Goal: Task Accomplishment & Management: Complete application form

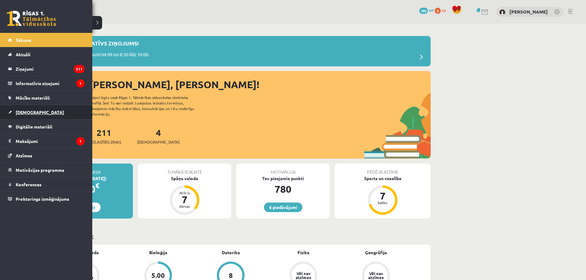
click at [26, 111] on span "[DEMOGRAPHIC_DATA]" at bounding box center [40, 112] width 48 height 6
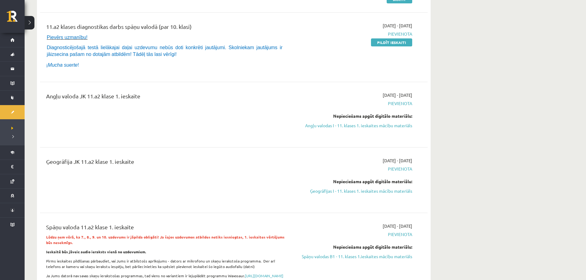
scroll to position [92, 0]
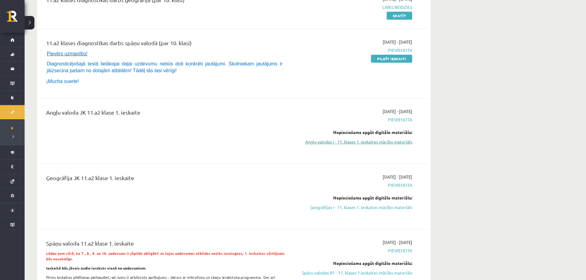
click at [337, 143] on link "Angļu valodas I - 11. klases 1. ieskaites mācību materiāls" at bounding box center [354, 142] width 116 height 6
click at [360, 142] on link "Angļu valodas I - 11. klases 1. ieskaites mācību materiāls" at bounding box center [354, 142] width 116 height 6
click at [355, 207] on link "Ģeogrāfijas I - 11. klases 1. ieskaites mācību materiāls" at bounding box center [354, 207] width 116 height 6
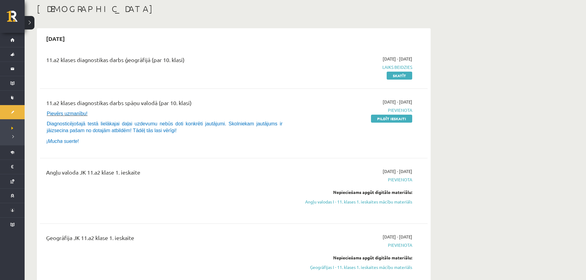
scroll to position [31, 0]
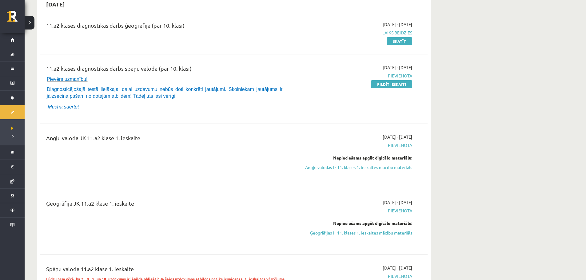
scroll to position [42, 0]
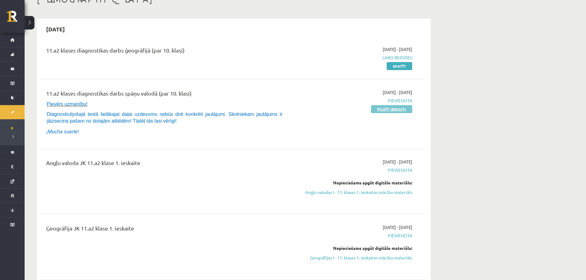
click at [385, 110] on link "Pildīt ieskaiti" at bounding box center [391, 109] width 41 height 8
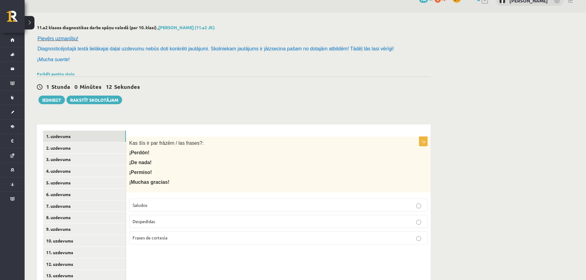
scroll to position [31, 0]
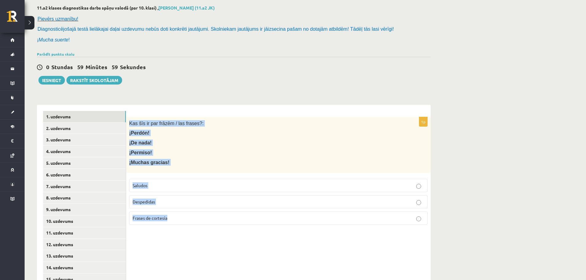
drag, startPoint x: 129, startPoint y: 122, endPoint x: 196, endPoint y: 215, distance: 114.3
click at [196, 215] on div "1p Kas šīs ir par frāzēm / las frases?: ¡Perdón! ¡De nada! ¡Permiso! ¡Muchas gr…" at bounding box center [278, 173] width 304 height 113
copy div "Kas šīs ir par frāzēm / las frases?: ¡Perdón! ¡De nada! ¡Permiso! ¡Muchas graci…"
click at [154, 219] on span "Frases de cortesía" at bounding box center [149, 218] width 35 height 6
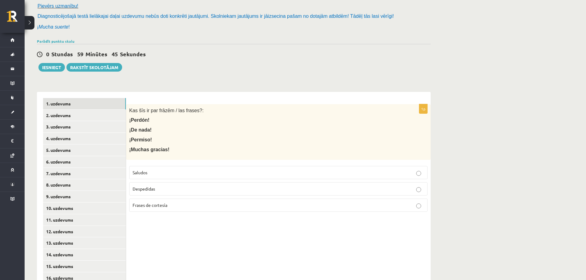
scroll to position [0, 0]
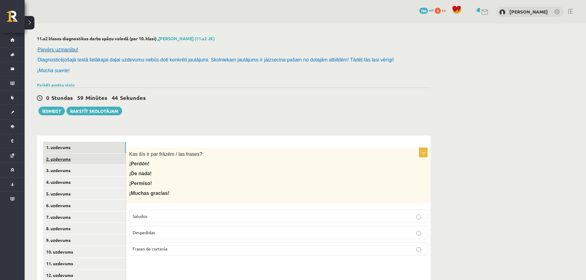
click at [63, 160] on link "2. uzdevums" at bounding box center [84, 158] width 83 height 11
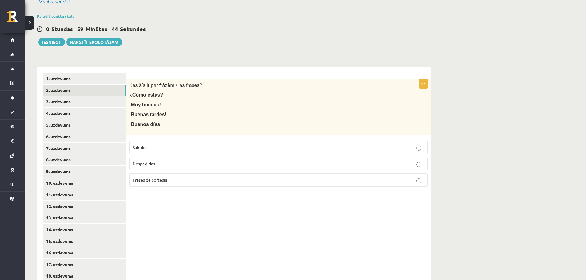
scroll to position [92, 0]
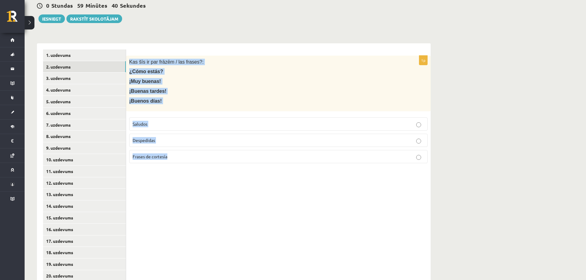
drag, startPoint x: 129, startPoint y: 60, endPoint x: 200, endPoint y: 155, distance: 118.3
click at [200, 155] on div "1p Kas šīs ir par frāzēm / las frases?: ¿Cómo estás? ¡Muy buenas! ¡Buenas tarde…" at bounding box center [278, 112] width 304 height 113
copy div "Kas šīs ir par frāzēm / las frases?: ¿Cómo estás? ¡Muy buenas! ¡Buenas tardes! …"
click at [166, 125] on p "Saludos" at bounding box center [277, 124] width 291 height 6
click at [85, 73] on link "3. uzdevums" at bounding box center [84, 78] width 83 height 11
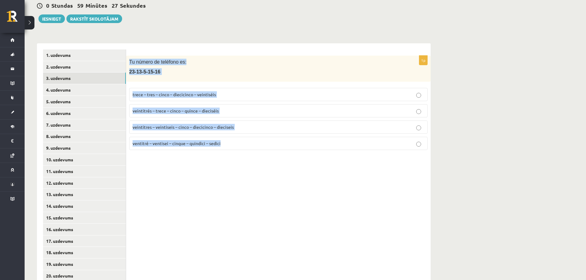
drag, startPoint x: 129, startPoint y: 62, endPoint x: 267, endPoint y: 144, distance: 161.4
click at [267, 144] on div "1p Tu número de teléfono es: 23-13-5-15-16 trece – tres – cinco – diecicinco – …" at bounding box center [278, 105] width 304 height 99
copy div "Tu número de teléfono es: 23-13-5-15-16 trece – tres – cinco – diecicinco – vei…"
click at [174, 113] on p "veintitrés – trece – cinco – quince – dieciséis" at bounding box center [277, 111] width 291 height 6
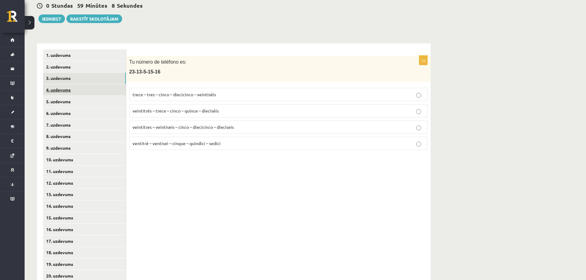
click at [92, 89] on link "4. uzdevums" at bounding box center [84, 89] width 83 height 11
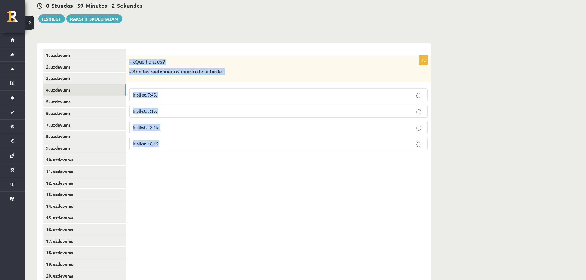
drag, startPoint x: 129, startPoint y: 61, endPoint x: 214, endPoint y: 141, distance: 116.8
click at [214, 141] on div "1p - ¿Qué hora es? - Son las siete menos cuarto de la tarde. Ir plkst. 7:45. Ir…" at bounding box center [278, 106] width 304 height 100
copy div "- ¿Qué hora es? - Son las siete menos cuarto de la tarde. Ir plkst. 7:45. Ir pl…"
click at [171, 144] on p "Ir plkst. 18:45." at bounding box center [277, 143] width 291 height 6
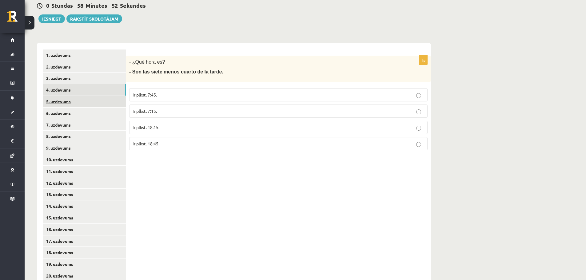
click at [71, 104] on link "5. uzdevums" at bounding box center [84, 101] width 83 height 11
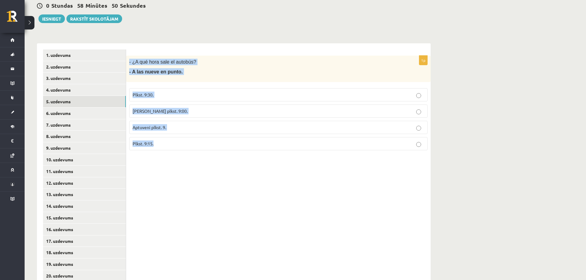
drag, startPoint x: 130, startPoint y: 61, endPoint x: 203, endPoint y: 164, distance: 126.5
click at [203, 164] on div "1p - ¿A qué hora sale el autobús? - A las nueve en punto. Plkst. 9:30. Tieši pl…" at bounding box center [278, 223] width 304 height 361
copy div "- ¿A qué hora sale el autobús? - A las nueve en punto. Plkst. 9:30. Tieši plkst…"
click at [174, 113] on p "Tieši plkst. 9:00." at bounding box center [277, 111] width 291 height 6
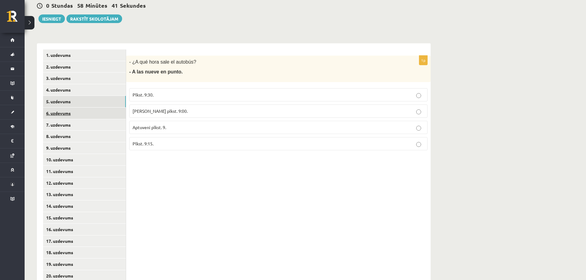
click at [73, 113] on link "6. uzdevums" at bounding box center [84, 113] width 83 height 11
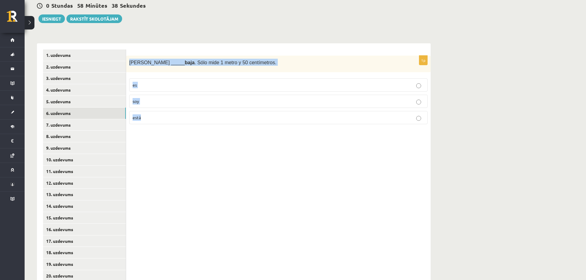
drag, startPoint x: 128, startPoint y: 61, endPoint x: 186, endPoint y: 112, distance: 76.9
click at [186, 112] on div "1p Sara _____ baja . Sólo mide 1 metro y 50 centímetros. es soy está" at bounding box center [278, 93] width 304 height 74
copy div "Sara _____ baja . Sólo mide 1 metro y 50 centímetros. es soy está"
click at [152, 85] on p "es" at bounding box center [277, 85] width 291 height 6
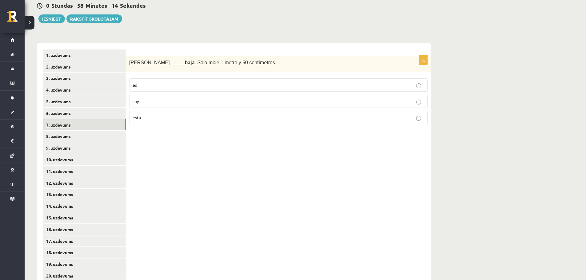
click at [92, 124] on link "7. uzdevums" at bounding box center [84, 124] width 83 height 11
drag, startPoint x: 129, startPoint y: 62, endPoint x: 210, endPoint y: 113, distance: 95.6
click at [210, 113] on div "1p (Yo) _____ triste . Hoy no tengo clase de música. estoy soy estamos" at bounding box center [278, 93] width 304 height 74
copy div "(Yo) _____ triste . Hoy no tengo clase de música. estoy soy estamos"
click at [205, 84] on p "estoy" at bounding box center [277, 85] width 291 height 6
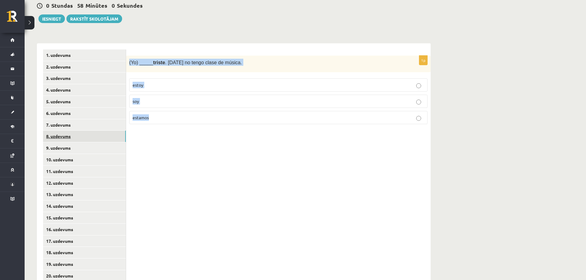
click at [62, 136] on link "8. uzdevums" at bounding box center [84, 136] width 83 height 11
drag, startPoint x: 128, startPoint y: 63, endPoint x: 184, endPoint y: 128, distance: 86.1
click at [184, 129] on div "1p El huevo tiene forma de ______. círculo óvalo rectángulo" at bounding box center [278, 93] width 304 height 74
copy div "El huevo tiene forma de ______. círculo óvalo rectángulo"
click at [160, 101] on p "óvalo" at bounding box center [277, 101] width 291 height 6
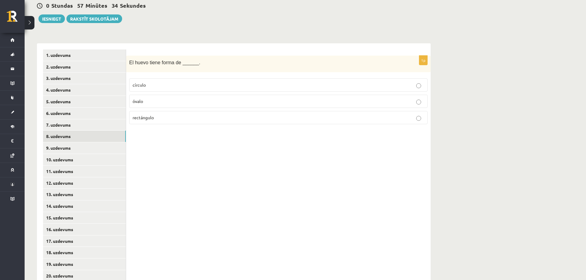
click at [135, 102] on span "óvalo" at bounding box center [137, 101] width 10 height 6
click at [79, 149] on link "9. uzdevums" at bounding box center [84, 147] width 83 height 11
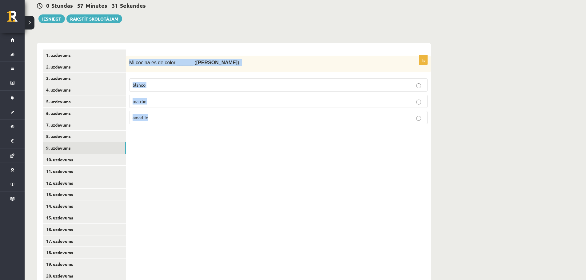
drag, startPoint x: 127, startPoint y: 63, endPoint x: 174, endPoint y: 120, distance: 73.2
click at [174, 120] on div "1p Mi cocina es de color ______ ( brūns ). blanco marrón amarillo" at bounding box center [278, 93] width 304 height 74
copy div "Mi cocina es de color ______ ( brūns ). blanco marrón amarillo"
click at [145, 103] on span "marrón" at bounding box center [139, 101] width 14 height 6
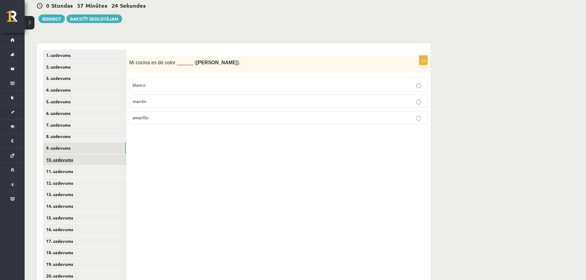
click at [81, 158] on link "10. uzdevums" at bounding box center [84, 159] width 83 height 11
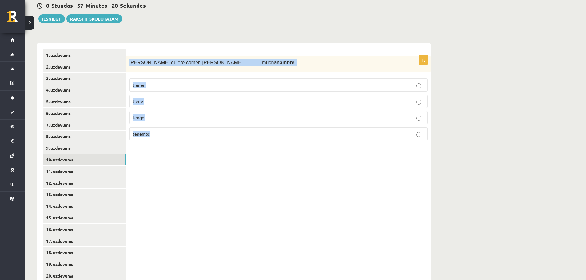
drag, startPoint x: 129, startPoint y: 63, endPoint x: 204, endPoint y: 132, distance: 101.4
click at [204, 132] on div "1p Pedro quiere comer. Pedro ______ mucha hambre . tienen tiene tengo tenemos" at bounding box center [278, 101] width 304 height 90
copy div "Pedro quiere comer. Pedro ______ mucha hambre . tienen tiene tengo tenemos"
click at [165, 101] on p "tiene" at bounding box center [277, 101] width 291 height 6
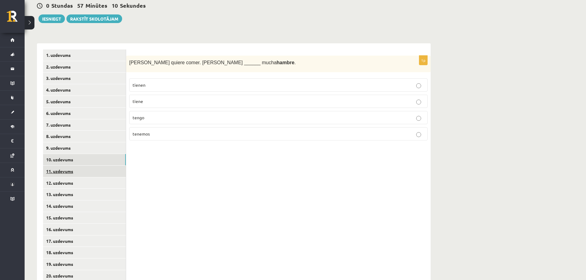
click at [84, 174] on link "11. uzdevums" at bounding box center [84, 171] width 83 height 11
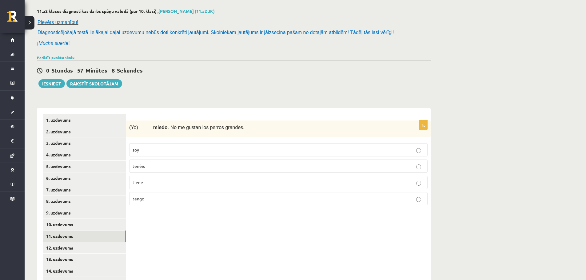
scroll to position [0, 0]
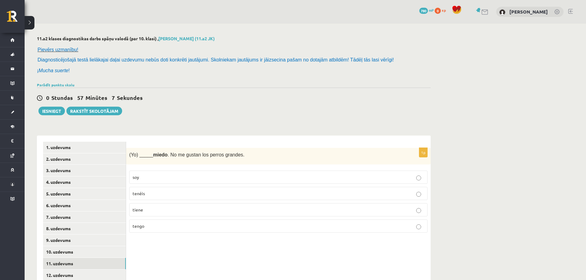
click at [129, 155] on span "(Yo) _____ miedo . No me gustan los perros grandes." at bounding box center [186, 154] width 115 height 5
drag, startPoint x: 135, startPoint y: 156, endPoint x: 199, endPoint y: 228, distance: 96.2
click at [199, 228] on div "1p (Yo) _____ miedo . No me gustan los perros grandes. soy tenéis tiene tengo" at bounding box center [278, 193] width 304 height 90
click at [161, 224] on p "tengo" at bounding box center [277, 226] width 291 height 6
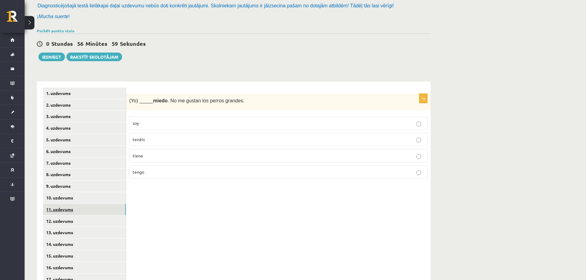
scroll to position [61, 0]
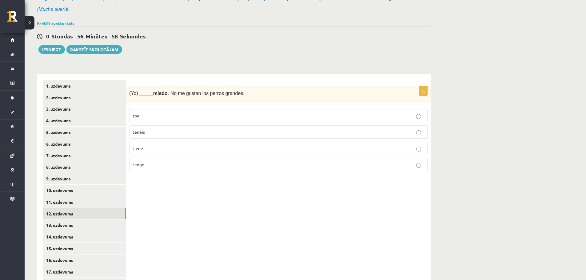
click at [73, 214] on link "12. uzdevums" at bounding box center [84, 213] width 83 height 11
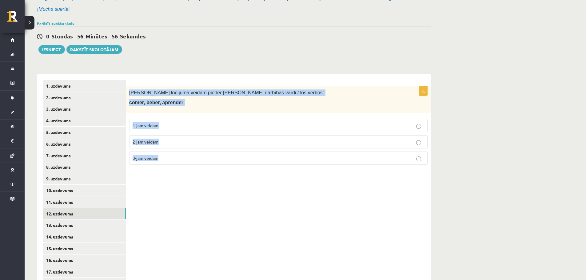
drag, startPoint x: 129, startPoint y: 91, endPoint x: 193, endPoint y: 159, distance: 93.3
click at [193, 159] on div "1p Kādam locījuma veidam pieder dotie darbības vārdi / los verbos: comer, beber…" at bounding box center [278, 127] width 304 height 83
click at [151, 140] on span "2-jam veidam" at bounding box center [145, 142] width 26 height 6
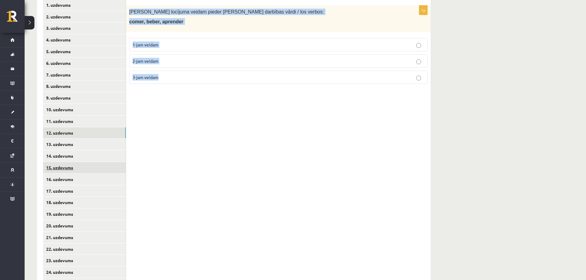
scroll to position [154, 0]
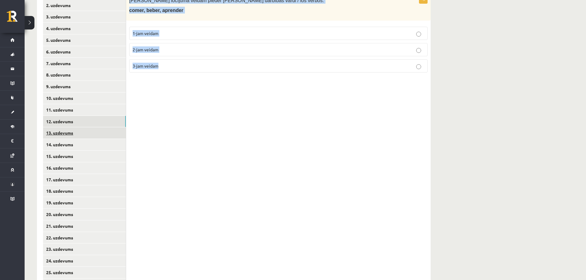
click at [81, 135] on link "13. uzdevums" at bounding box center [84, 132] width 83 height 11
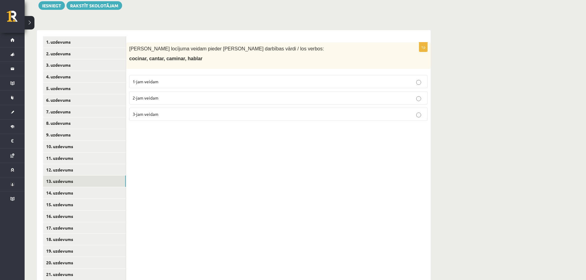
scroll to position [92, 0]
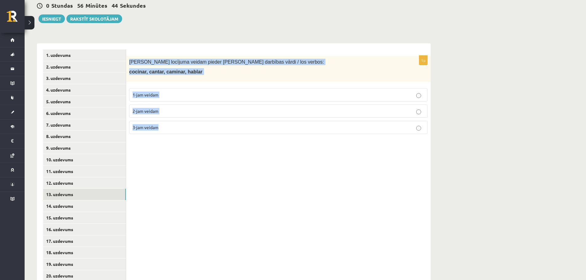
drag, startPoint x: 129, startPoint y: 60, endPoint x: 195, endPoint y: 120, distance: 89.2
click at [195, 120] on div "1p Kādam locījuma veidam pieder dotie darbības vārdi / los verbos: cocinar, can…" at bounding box center [278, 97] width 304 height 83
drag, startPoint x: 148, startPoint y: 100, endPoint x: 143, endPoint y: 106, distance: 7.4
click at [148, 100] on label "1-jam veidam" at bounding box center [278, 94] width 298 height 13
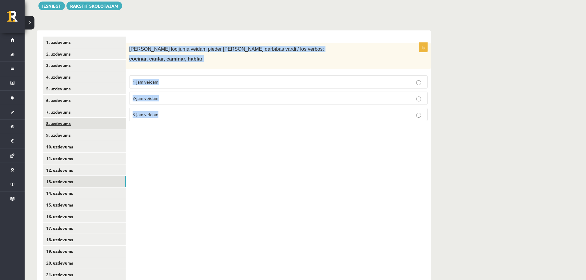
scroll to position [123, 0]
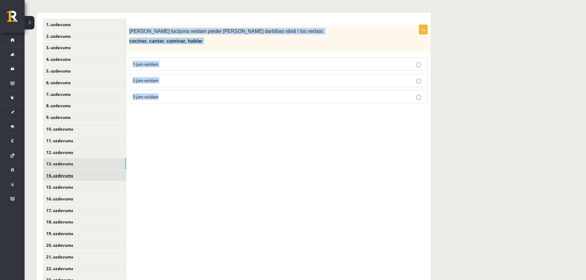
click at [82, 178] on link "14. uzdevums" at bounding box center [84, 175] width 83 height 11
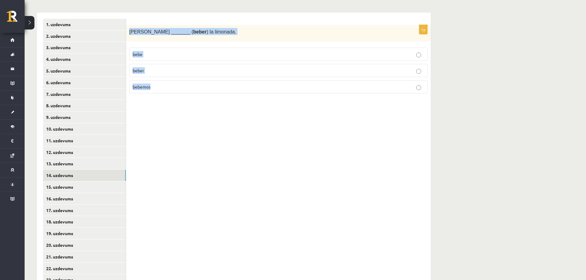
drag, startPoint x: 128, startPoint y: 32, endPoint x: 192, endPoint y: 88, distance: 84.8
click at [192, 88] on div "1p Enrique _______ ( beber ) la limonada. bebe beber bebemos" at bounding box center [278, 62] width 304 height 74
click at [176, 53] on p "bebe" at bounding box center [277, 54] width 291 height 6
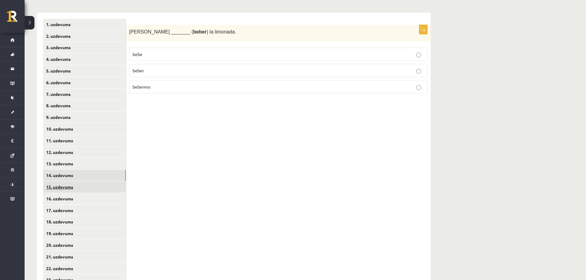
click at [78, 187] on link "15. uzdevums" at bounding box center [84, 186] width 83 height 11
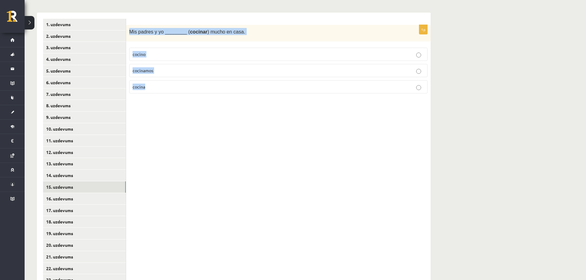
drag, startPoint x: 126, startPoint y: 29, endPoint x: 199, endPoint y: 86, distance: 92.4
click at [199, 86] on div "1p Mis padres y yo ________ ( cocinar ) mucho en casa. cocino cocinamos cocina" at bounding box center [278, 62] width 304 height 74
drag, startPoint x: 152, startPoint y: 72, endPoint x: 146, endPoint y: 79, distance: 9.6
click at [152, 72] on span "cocinamos" at bounding box center [142, 71] width 21 height 6
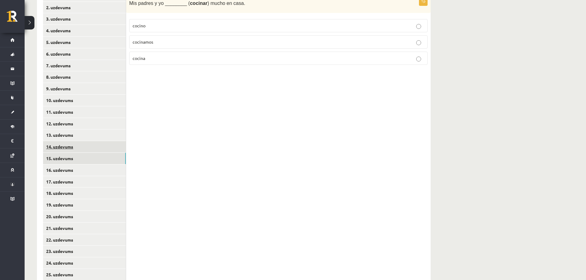
scroll to position [154, 0]
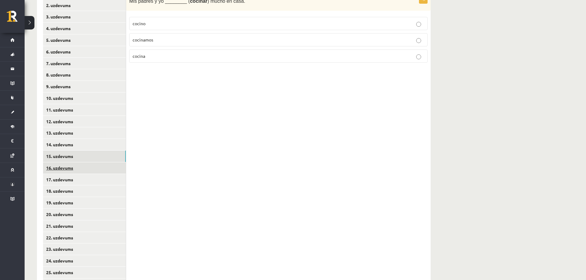
click at [83, 170] on link "16. uzdevums" at bounding box center [84, 167] width 83 height 11
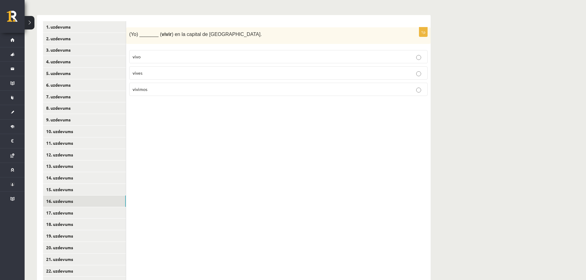
scroll to position [92, 0]
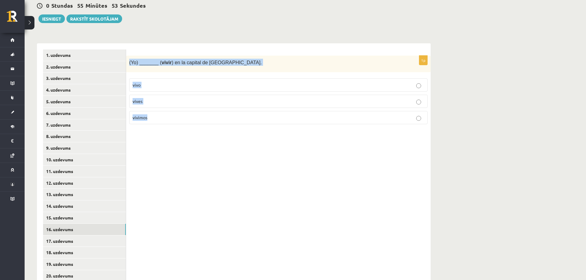
drag, startPoint x: 128, startPoint y: 61, endPoint x: 179, endPoint y: 122, distance: 79.2
click at [179, 122] on div "1p (Yo) _______ ( vivir ) en la capital de Letonia. vivo vives vivimos" at bounding box center [278, 93] width 304 height 74
click at [147, 85] on p "vivo" at bounding box center [277, 85] width 291 height 6
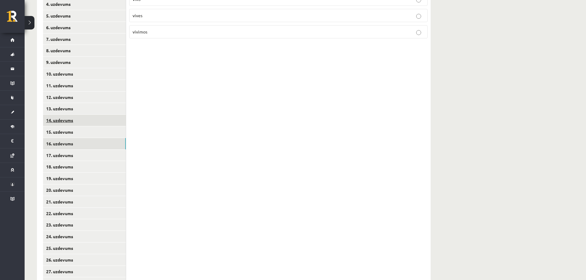
scroll to position [184, 0]
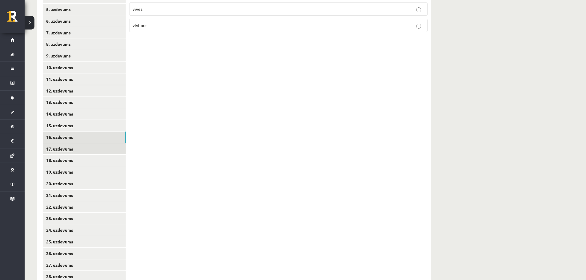
click at [86, 153] on link "17. uzdevums" at bounding box center [84, 148] width 83 height 11
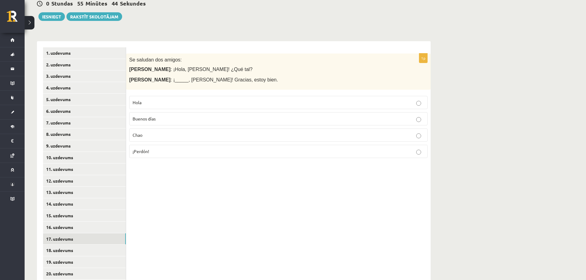
scroll to position [92, 0]
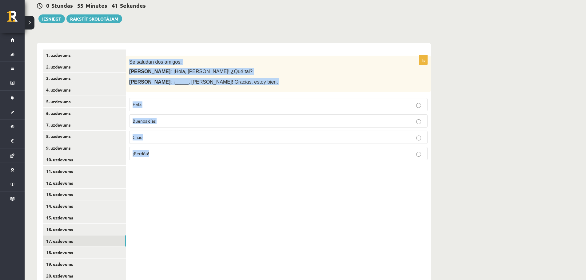
drag, startPoint x: 130, startPoint y: 62, endPoint x: 230, endPoint y: 152, distance: 134.7
click at [230, 152] on div "1p Se saludan dos amigos: María : ¡Hola, Juan! ¿Qué tal? Juan : ¡_____, María! …" at bounding box center [278, 111] width 304 height 110
click at [156, 100] on label "Hola" at bounding box center [278, 104] width 298 height 13
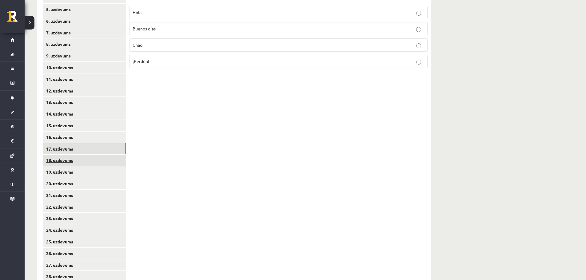
click at [62, 164] on link "18. uzdevums" at bounding box center [84, 160] width 83 height 11
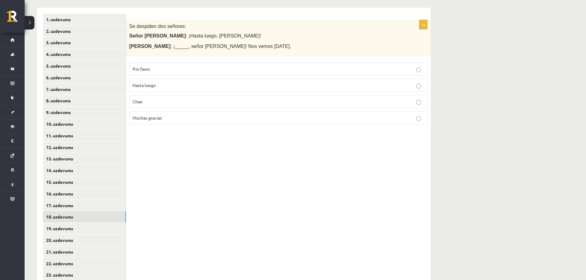
scroll to position [123, 0]
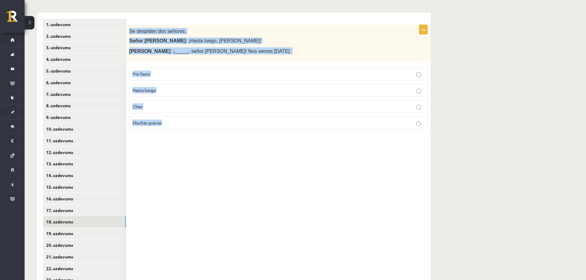
drag, startPoint x: 129, startPoint y: 31, endPoint x: 217, endPoint y: 123, distance: 126.7
click at [217, 123] on div "1p Se despiden dos señores: Señor López : ¡Hasta luego, señora González! Señora…" at bounding box center [278, 80] width 304 height 110
click at [157, 92] on p "Hasta luego" at bounding box center [277, 90] width 291 height 6
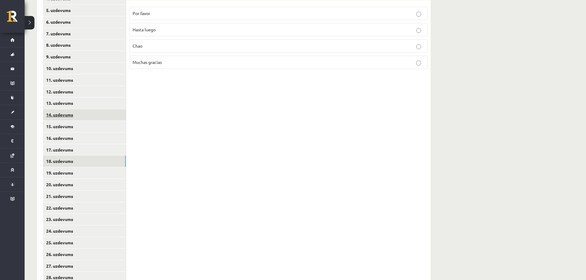
scroll to position [184, 0]
click at [70, 173] on link "19. uzdevums" at bounding box center [84, 171] width 83 height 11
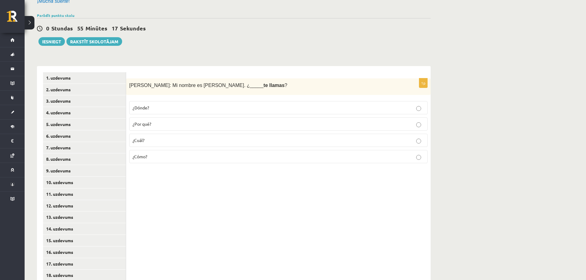
scroll to position [61, 0]
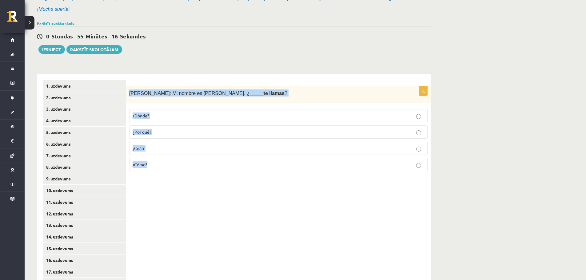
drag, startPoint x: 159, startPoint y: 166, endPoint x: 128, endPoint y: 93, distance: 78.5
click at [128, 93] on div "1p Patricia: Mi nombre es Patricia. ¿_____ te llamas ? ¿Dónde? ¿Por qué? ¿Cuál?…" at bounding box center [278, 131] width 304 height 90
click at [160, 167] on p "¿Cómo?" at bounding box center [277, 164] width 291 height 6
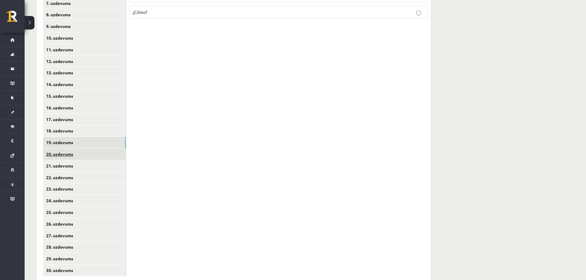
scroll to position [215, 0]
click at [69, 153] on link "20. uzdevums" at bounding box center [84, 152] width 83 height 11
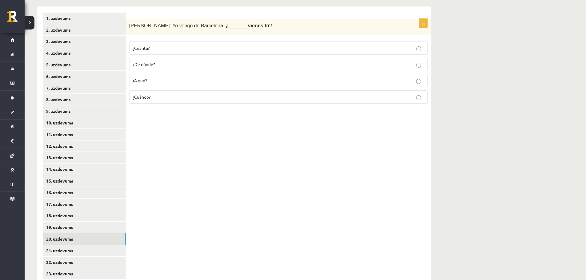
scroll to position [123, 0]
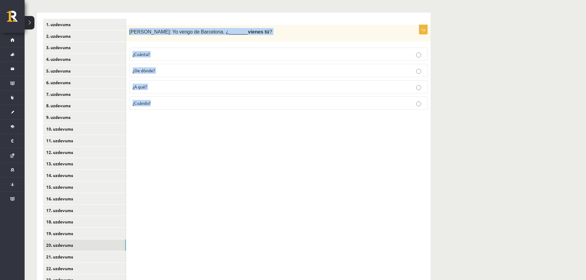
drag, startPoint x: 131, startPoint y: 34, endPoint x: 194, endPoint y: 96, distance: 88.7
click at [194, 96] on div "1p Antonio: Yo vengo de Barcelona. ¿_______ vienes tú ? ¿Cuánta? ¿De dónde? ¿A …" at bounding box center [278, 70] width 304 height 90
click at [143, 66] on label "¿De dónde?" at bounding box center [278, 70] width 298 height 13
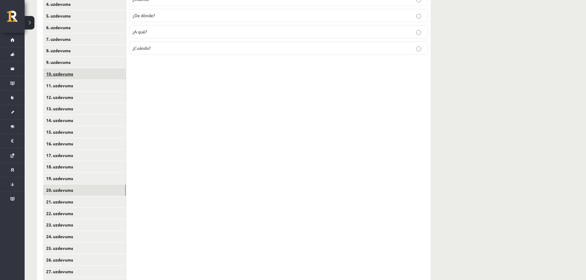
scroll to position [184, 0]
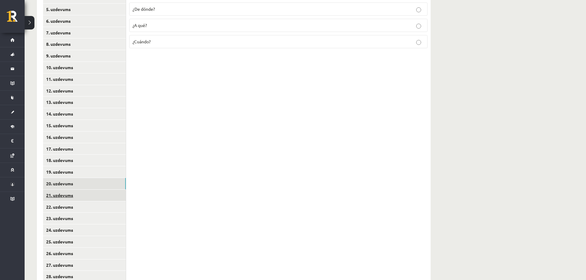
click at [77, 196] on link "21. uzdevums" at bounding box center [84, 195] width 83 height 11
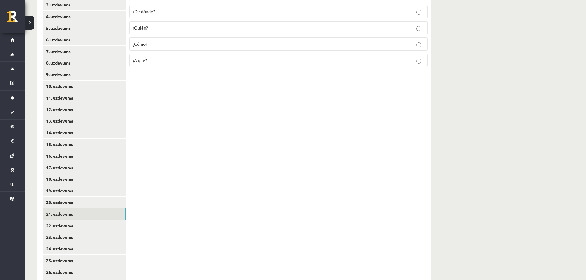
scroll to position [123, 0]
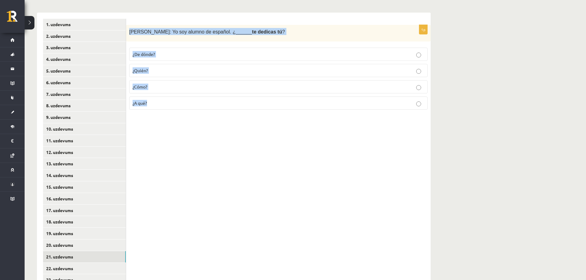
drag, startPoint x: 154, startPoint y: 105, endPoint x: 129, endPoint y: 27, distance: 81.3
click at [129, 27] on div "1p Javier: Yo soy alumno de español. ¿______ te dedicas tú ? ¿De dónde? ¿Quién?…" at bounding box center [278, 70] width 304 height 90
click at [151, 103] on p "¿A qué?" at bounding box center [277, 103] width 291 height 6
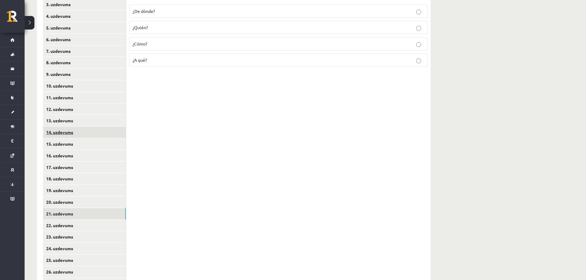
scroll to position [184, 0]
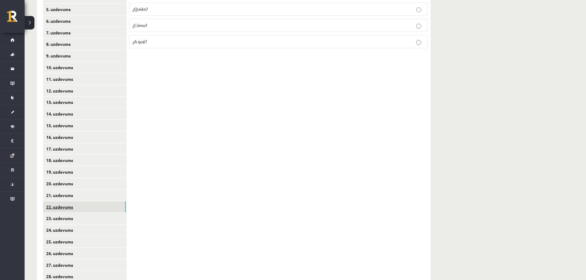
click at [69, 208] on link "22. uzdevums" at bounding box center [84, 206] width 83 height 11
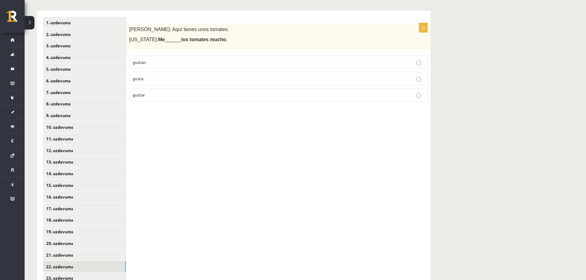
scroll to position [123, 0]
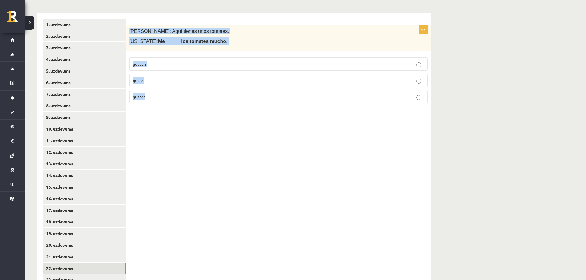
drag, startPoint x: 152, startPoint y: 95, endPoint x: 127, endPoint y: 22, distance: 77.9
click at [127, 22] on div "1p Pedro: Aquí tienes unos tomates. Virginia: Me ______ los tomates mucho . gus…" at bounding box center [278, 193] width 304 height 361
click at [148, 64] on p "gustan" at bounding box center [277, 64] width 291 height 6
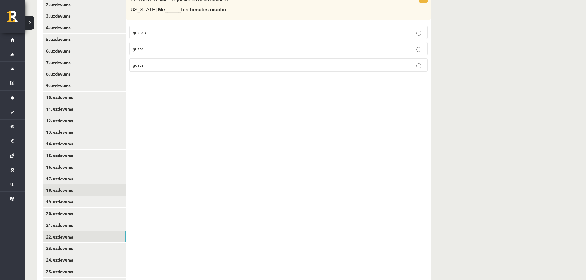
scroll to position [184, 0]
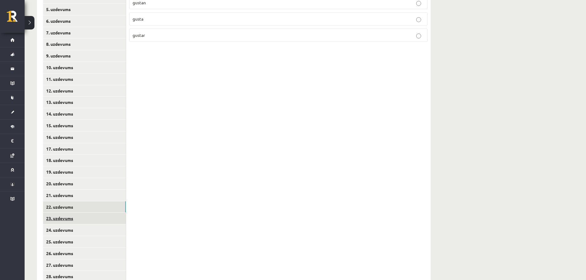
click at [71, 221] on link "23. uzdevums" at bounding box center [84, 218] width 83 height 11
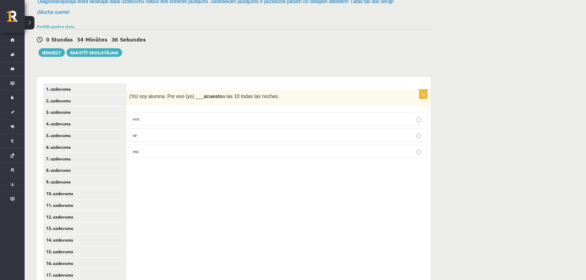
scroll to position [31, 0]
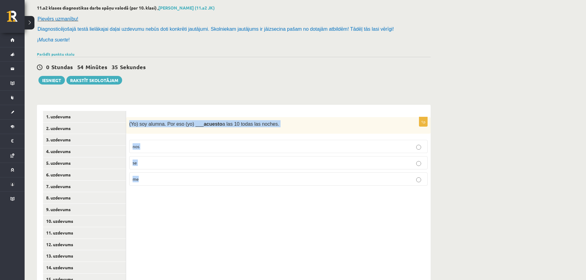
drag, startPoint x: 138, startPoint y: 172, endPoint x: 127, endPoint y: 112, distance: 60.9
click at [127, 112] on div "1p (Yo) soy alumna. Por eso (yo) ___ acuesto a las 10 todas las noches. nos se …" at bounding box center [278, 285] width 304 height 361
click at [143, 181] on p "me" at bounding box center [277, 179] width 291 height 6
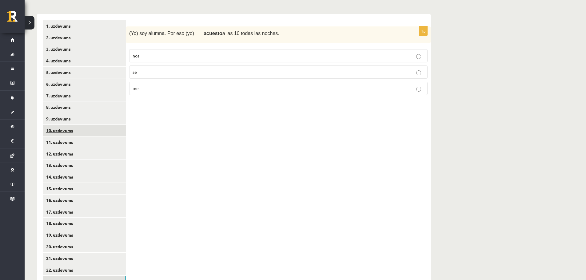
scroll to position [215, 0]
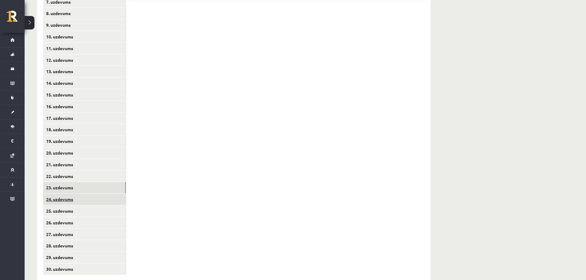
click at [80, 202] on link "24. uzdevums" at bounding box center [84, 199] width 83 height 11
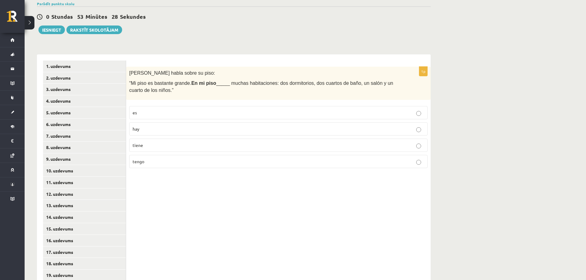
scroll to position [61, 0]
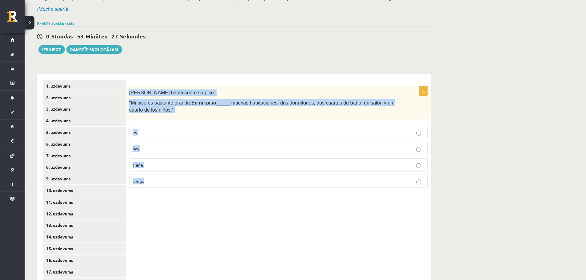
drag, startPoint x: 148, startPoint y: 182, endPoint x: 128, endPoint y: 90, distance: 94.5
click at [128, 90] on div "1p Rodrigo habla sobre su piso: “Mi piso es bastante grande. En mi piso _____ m…" at bounding box center [278, 139] width 304 height 106
click at [148, 146] on p "hay" at bounding box center [277, 148] width 291 height 6
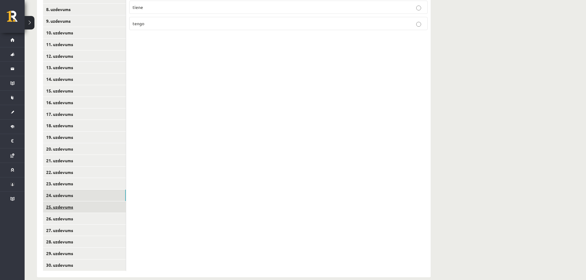
scroll to position [229, 0]
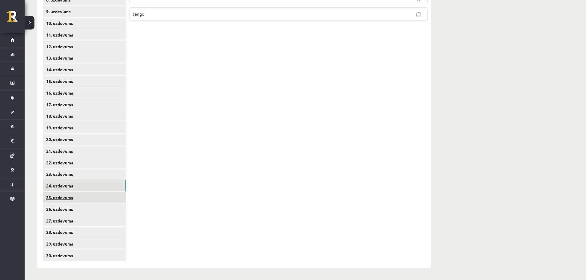
click at [70, 196] on link "25. uzdevums" at bounding box center [84, 197] width 83 height 11
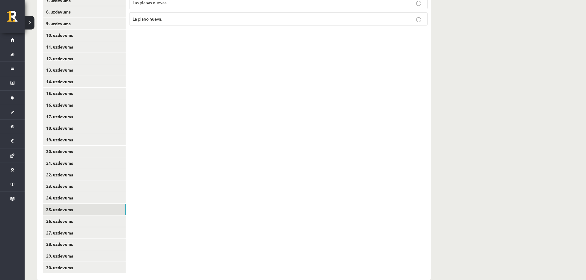
scroll to position [106, 0]
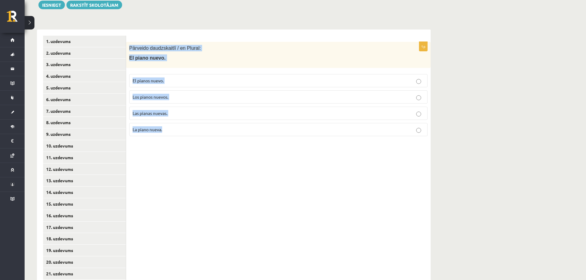
drag, startPoint x: 174, startPoint y: 136, endPoint x: 128, endPoint y: 43, distance: 103.0
click at [128, 43] on div "1p Pārveido daudzskaitlī / en Plural: El piano nuevo. El pianos nuevo. Los pian…" at bounding box center [278, 91] width 304 height 99
click at [161, 97] on span "Los pianos nuevos." at bounding box center [150, 97] width 36 height 6
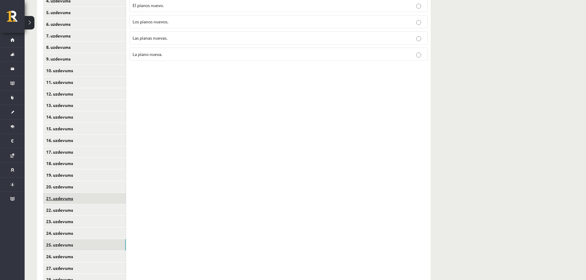
scroll to position [229, 0]
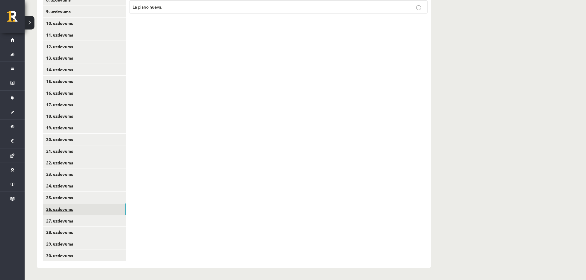
click at [62, 209] on link "26. uzdevums" at bounding box center [84, 208] width 83 height 11
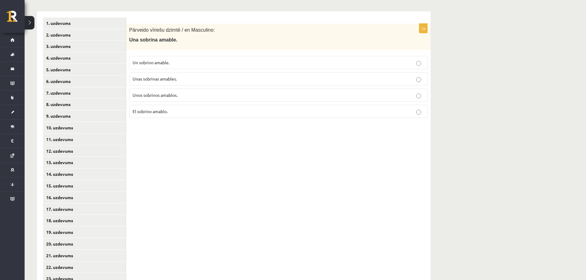
scroll to position [106, 0]
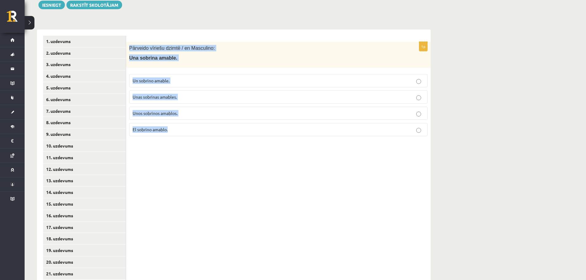
drag, startPoint x: 176, startPoint y: 135, endPoint x: 129, endPoint y: 46, distance: 100.6
click at [129, 46] on div "1p Pārveido vīriešu dzimtē / en Masculino: Una sobrina amable. Un sobrino amabl…" at bounding box center [278, 91] width 304 height 99
click at [180, 75] on label "Un sobrino amable." at bounding box center [278, 80] width 298 height 13
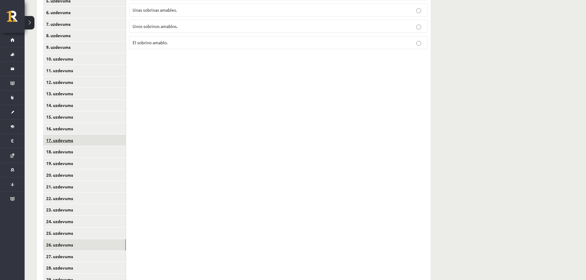
scroll to position [229, 0]
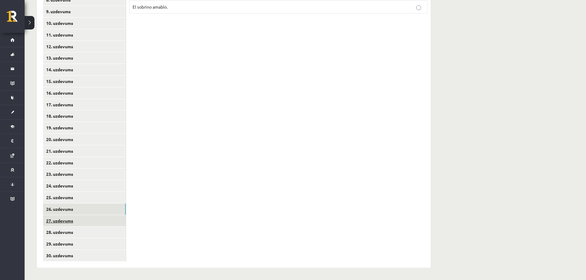
click at [64, 225] on link "27. uzdevums" at bounding box center [84, 220] width 83 height 11
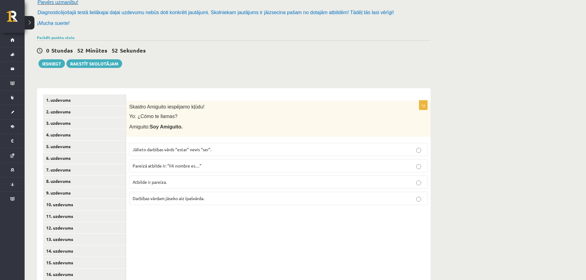
scroll to position [45, 0]
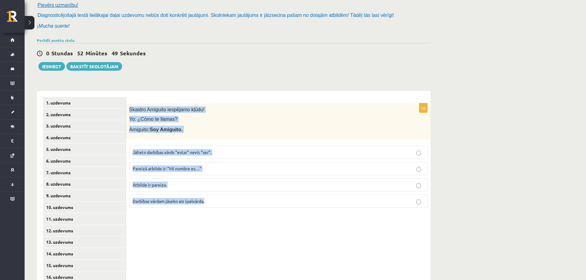
drag, startPoint x: 210, startPoint y: 201, endPoint x: 127, endPoint y: 105, distance: 126.8
click at [127, 105] on div "1p Skaidro Amiguito iespējamo kļūdu! Yo: ¿Cómo te llamas? Amiguito: Soy Amiguit…" at bounding box center [278, 157] width 304 height 109
click at [203, 168] on p "Pareizā atbilde ir: “Mi nombre es…”" at bounding box center [277, 168] width 291 height 6
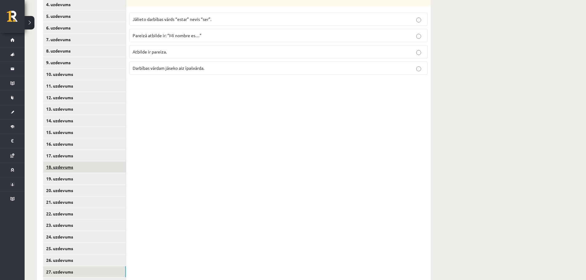
scroll to position [229, 0]
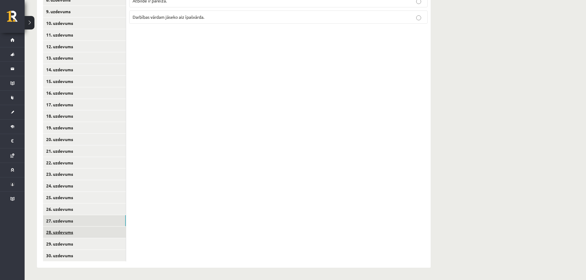
click at [64, 233] on link "28. uzdevums" at bounding box center [84, 232] width 83 height 11
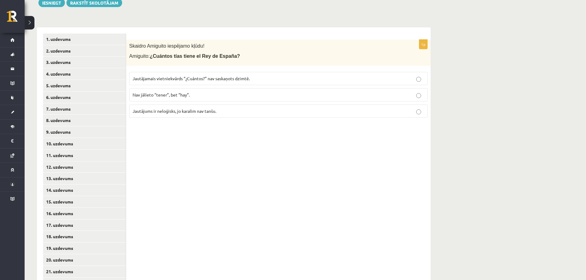
scroll to position [106, 0]
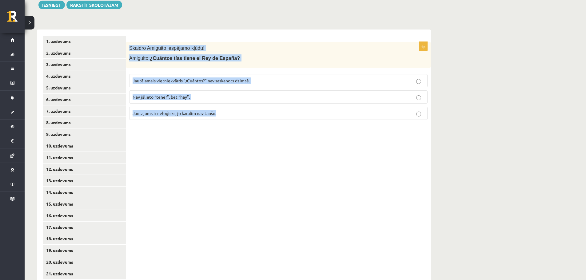
drag, startPoint x: 225, startPoint y: 114, endPoint x: 135, endPoint y: 45, distance: 114.0
click at [130, 44] on div "1p Skaidro Amiguito iespējamo kļūdu! Amiguito: ¿Cuántos tías tiene el Rey de Es…" at bounding box center [278, 83] width 304 height 83
click at [198, 83] on span "Jautājamais vietniekvārds “¿Cuántos?” nav saskaņots dzimtē." at bounding box center [190, 81] width 117 height 6
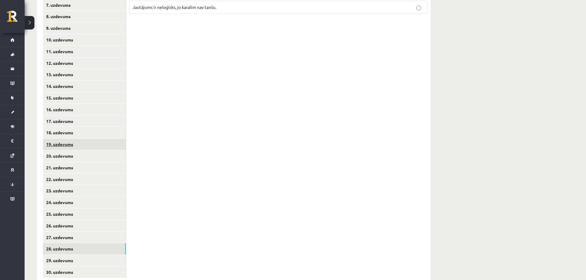
scroll to position [229, 0]
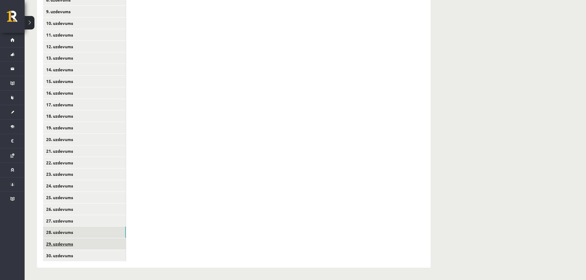
click at [58, 244] on link "29. uzdevums" at bounding box center [84, 243] width 83 height 11
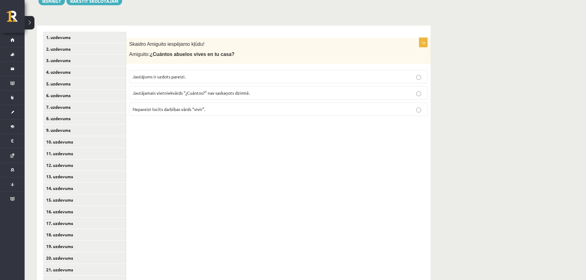
scroll to position [45, 0]
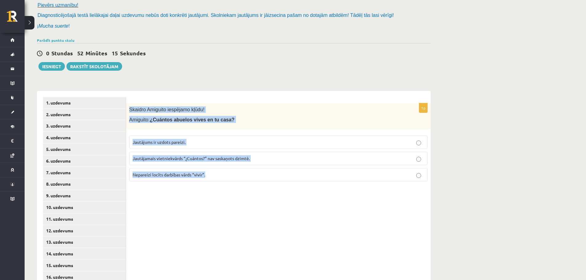
drag, startPoint x: 209, startPoint y: 179, endPoint x: 129, endPoint y: 106, distance: 108.2
click at [129, 106] on div "1p Skaidro Amiguito iespējamo kļūdu! Amiguito: ¿Cuántos abuelos vives en tu cas…" at bounding box center [278, 144] width 304 height 83
click at [196, 174] on span "Nepareizi locīts darbības vārds “vivir”." at bounding box center [168, 175] width 73 height 6
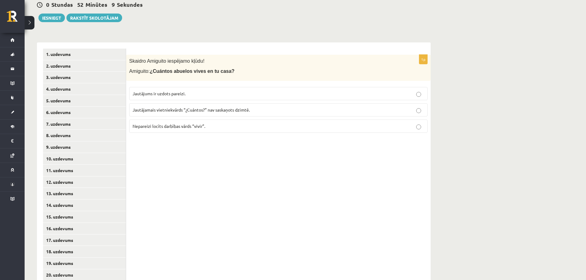
scroll to position [229, 0]
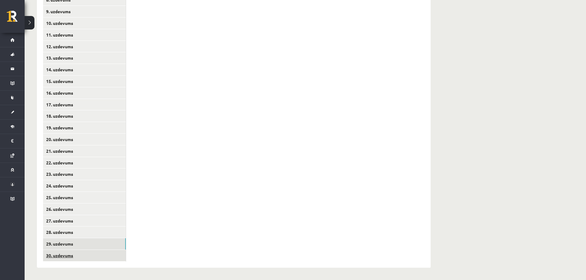
click at [62, 255] on link "30. uzdevums" at bounding box center [84, 255] width 83 height 11
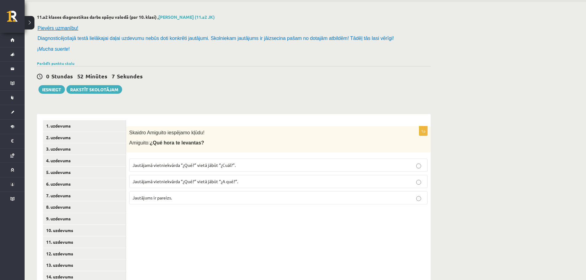
scroll to position [14, 0]
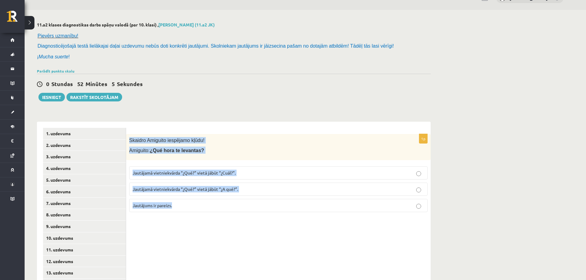
drag, startPoint x: 177, startPoint y: 207, endPoint x: 126, endPoint y: 136, distance: 87.2
click at [126, 136] on div "1p Skaidro Amiguito iespējamo kļūdu! Amiguito: ¿Qué hora te levantas? Jautājamā…" at bounding box center [278, 175] width 304 height 83
click at [244, 189] on p "Jautājamā vietniekvārda “¿Qué?” vietā jābūt “¿A qué?”." at bounding box center [277, 189] width 291 height 6
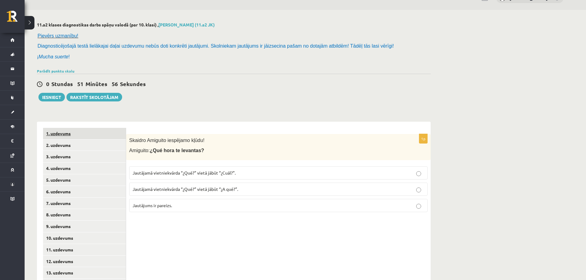
click at [107, 135] on link "1. uzdevums" at bounding box center [84, 133] width 83 height 11
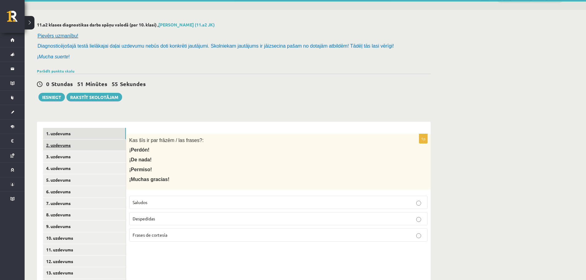
click at [97, 147] on link "2. uzdevums" at bounding box center [84, 145] width 83 height 11
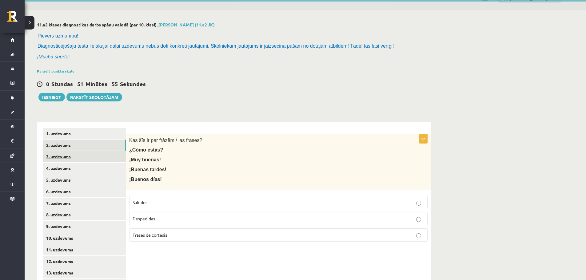
click at [93, 162] on link "3. uzdevums" at bounding box center [84, 156] width 83 height 11
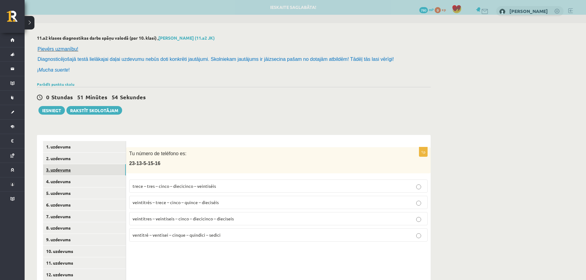
scroll to position [0, 0]
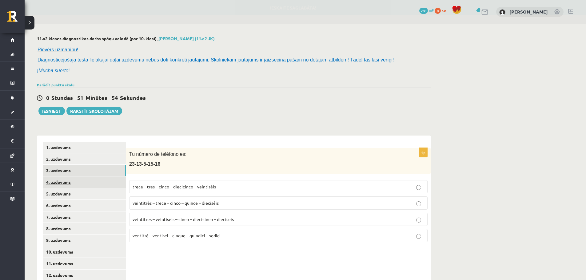
click at [85, 186] on link "4. uzdevums" at bounding box center [84, 181] width 83 height 11
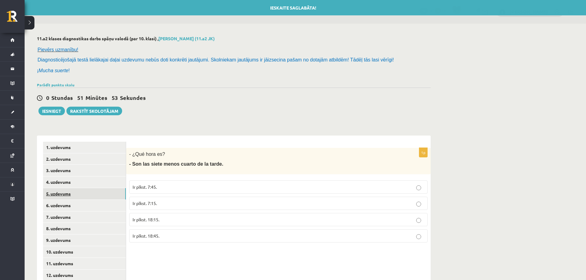
click at [81, 200] on link "5. uzdevums" at bounding box center [84, 193] width 83 height 11
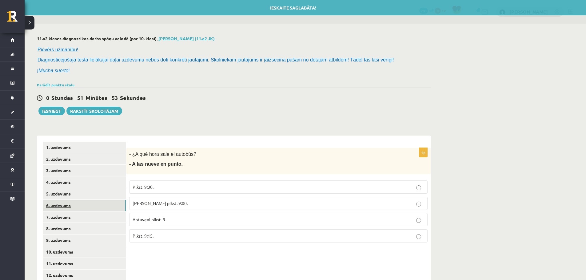
click at [80, 203] on link "6. uzdevums" at bounding box center [84, 205] width 83 height 11
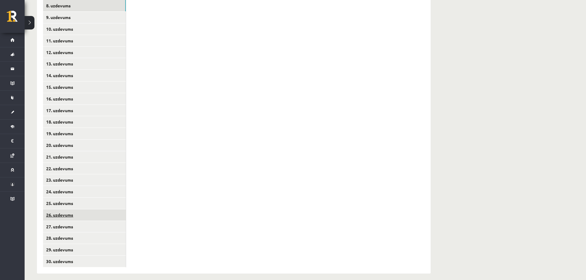
scroll to position [229, 0]
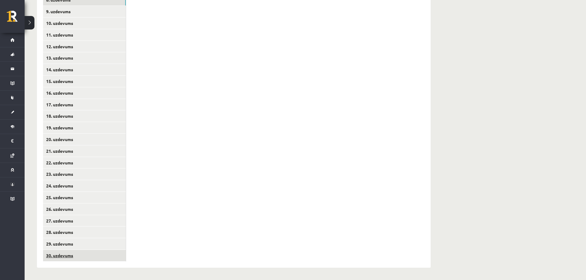
click at [65, 254] on link "30. uzdevums" at bounding box center [84, 255] width 83 height 11
click at [65, 247] on link "29. uzdevums" at bounding box center [84, 243] width 83 height 11
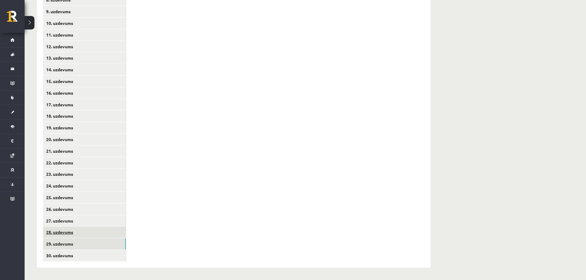
click at [64, 233] on link "28. uzdevums" at bounding box center [84, 232] width 83 height 11
click at [64, 220] on link "27. uzdevums" at bounding box center [84, 220] width 83 height 11
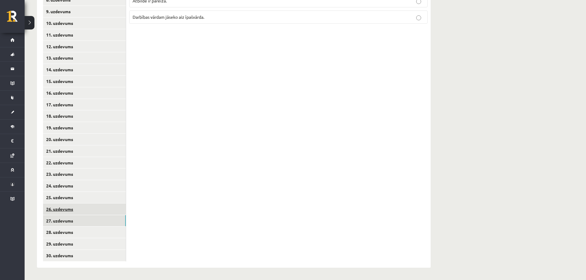
click at [69, 205] on link "26. uzdevums" at bounding box center [84, 208] width 83 height 11
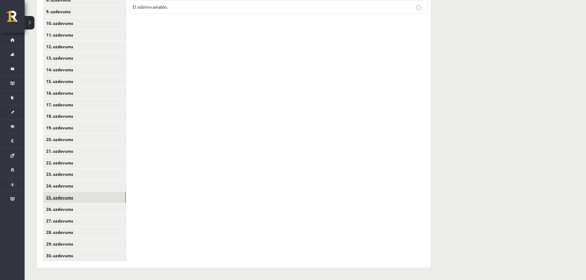
click at [69, 194] on link "25. uzdevums" at bounding box center [84, 197] width 83 height 11
click at [70, 185] on link "24. uzdevums" at bounding box center [84, 185] width 83 height 11
click at [70, 173] on link "23. uzdevums" at bounding box center [84, 173] width 83 height 11
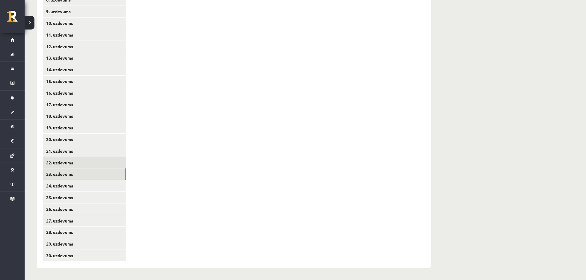
click at [70, 163] on link "22. uzdevums" at bounding box center [84, 162] width 83 height 11
click at [68, 149] on link "21. uzdevums" at bounding box center [84, 150] width 83 height 11
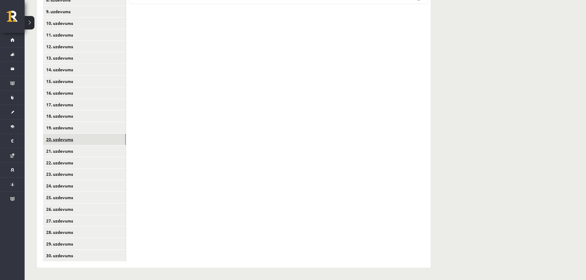
click at [68, 139] on link "20. uzdevums" at bounding box center [84, 139] width 83 height 11
click at [71, 126] on link "19. uzdevums" at bounding box center [84, 127] width 83 height 11
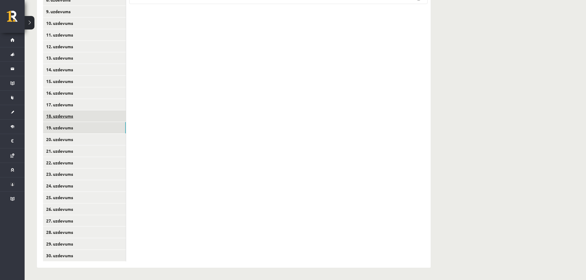
click at [71, 116] on link "18. uzdevums" at bounding box center [84, 115] width 83 height 11
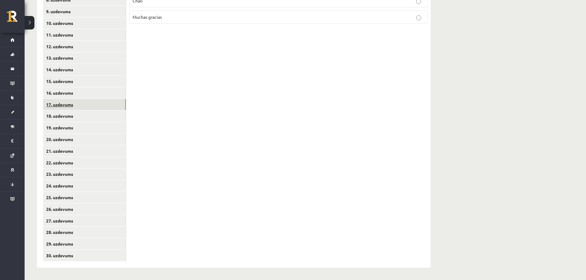
click at [71, 100] on link "17. uzdevums" at bounding box center [84, 104] width 83 height 11
click at [70, 90] on link "16. uzdevums" at bounding box center [84, 92] width 83 height 11
click at [71, 77] on link "15. uzdevums" at bounding box center [84, 81] width 83 height 11
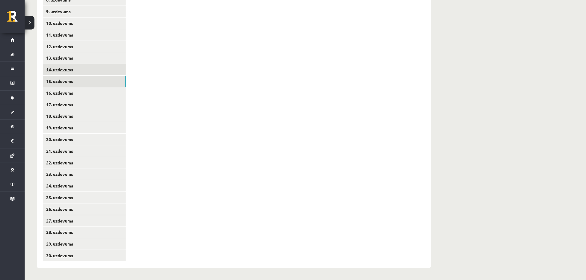
click at [72, 70] on link "14. uzdevums" at bounding box center [84, 69] width 83 height 11
click at [74, 54] on link "13. uzdevums" at bounding box center [84, 57] width 83 height 11
click at [65, 43] on link "12. uzdevums" at bounding box center [84, 46] width 83 height 11
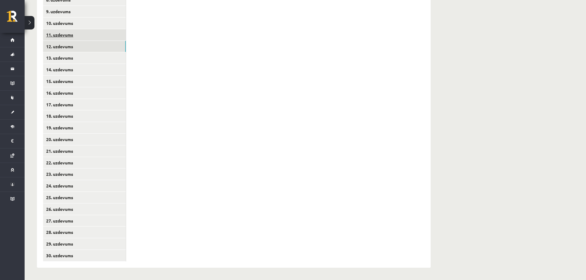
click at [67, 34] on link "11. uzdevums" at bounding box center [84, 34] width 83 height 11
click at [64, 20] on link "10. uzdevums" at bounding box center [84, 23] width 83 height 11
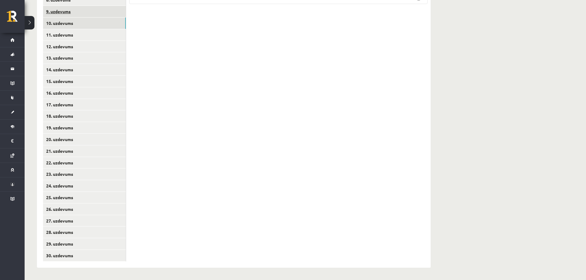
click at [65, 9] on link "9. uzdevums" at bounding box center [84, 11] width 83 height 11
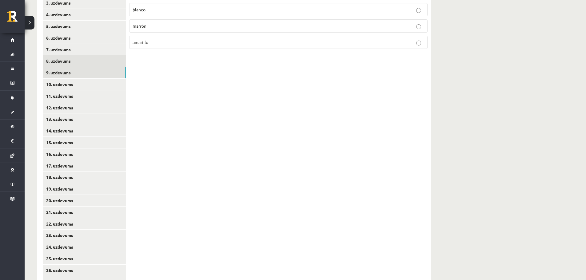
click at [58, 64] on link "8. uzdevums" at bounding box center [84, 60] width 83 height 11
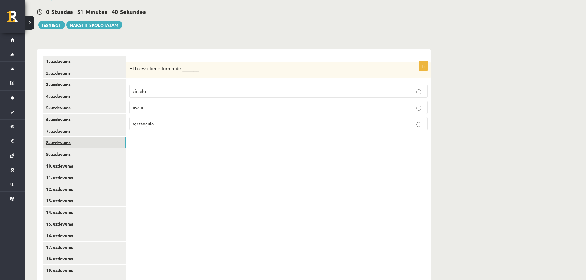
scroll to position [75, 0]
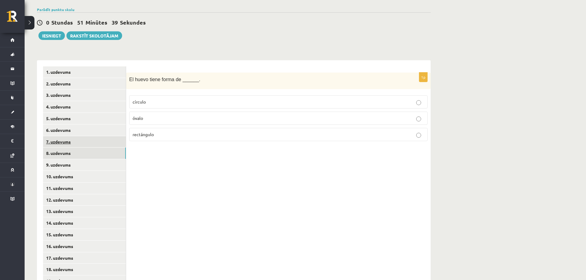
click at [76, 142] on link "7. uzdevums" at bounding box center [84, 141] width 83 height 11
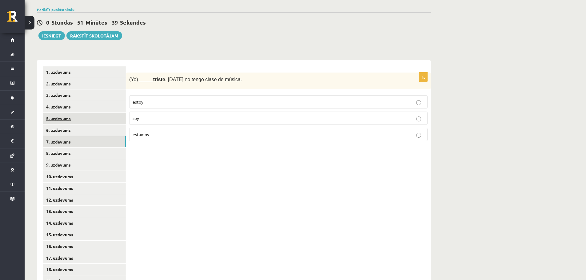
click at [75, 123] on link "5. uzdevums" at bounding box center [84, 118] width 83 height 11
